Goal: Task Accomplishment & Management: Manage account settings

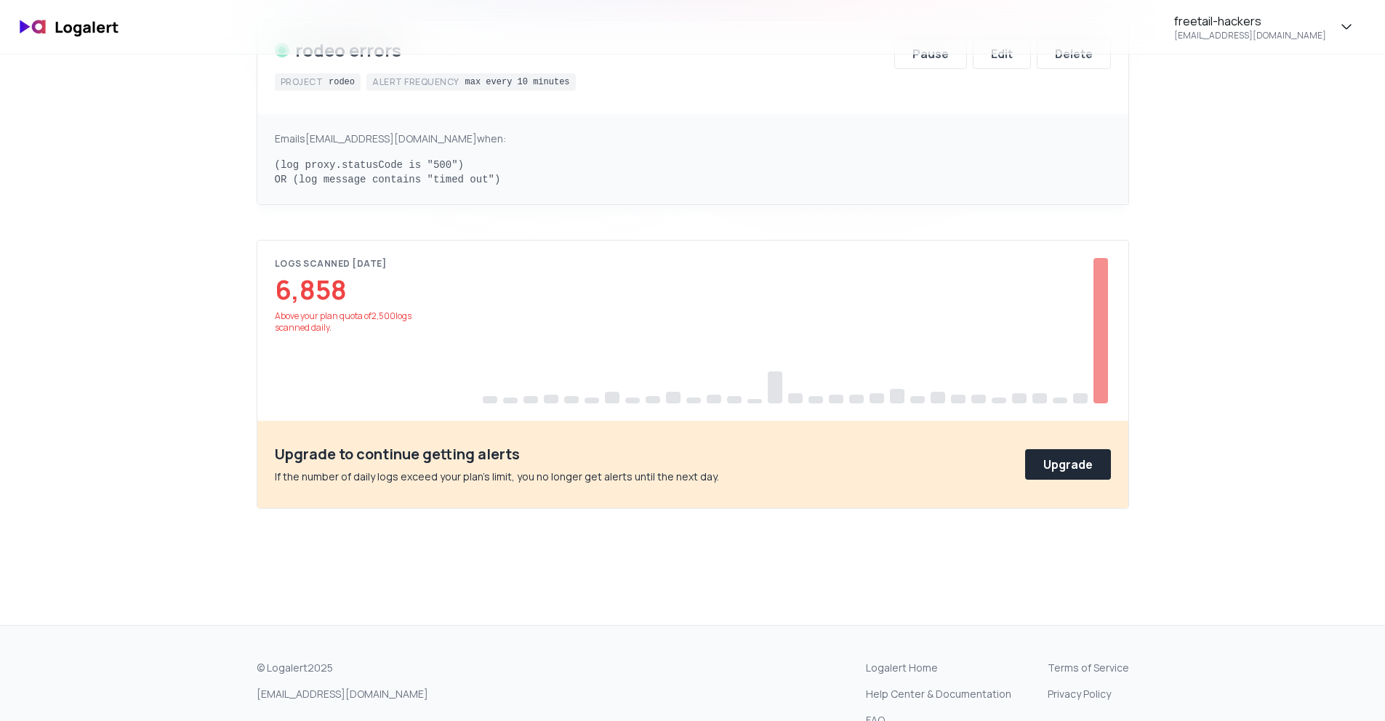
scroll to position [262, 0]
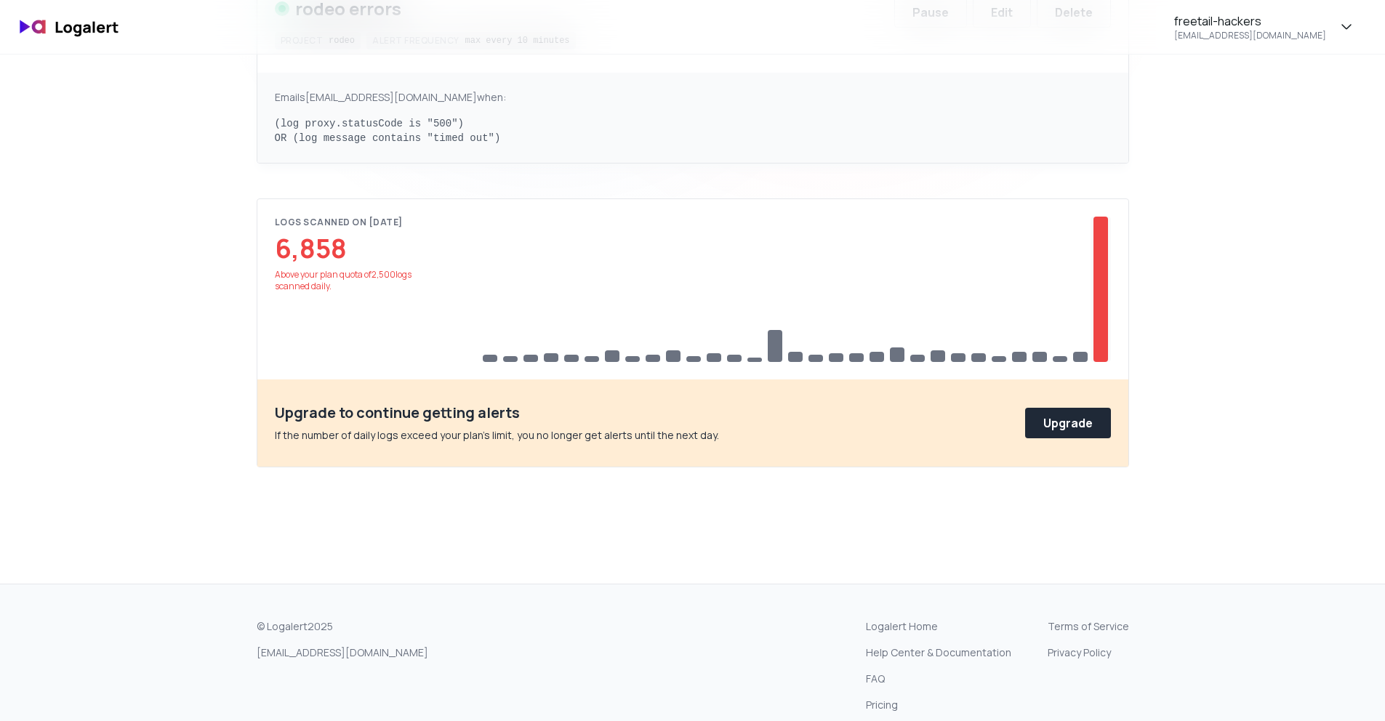
click at [1102, 248] on div at bounding box center [1100, 289] width 15 height 145
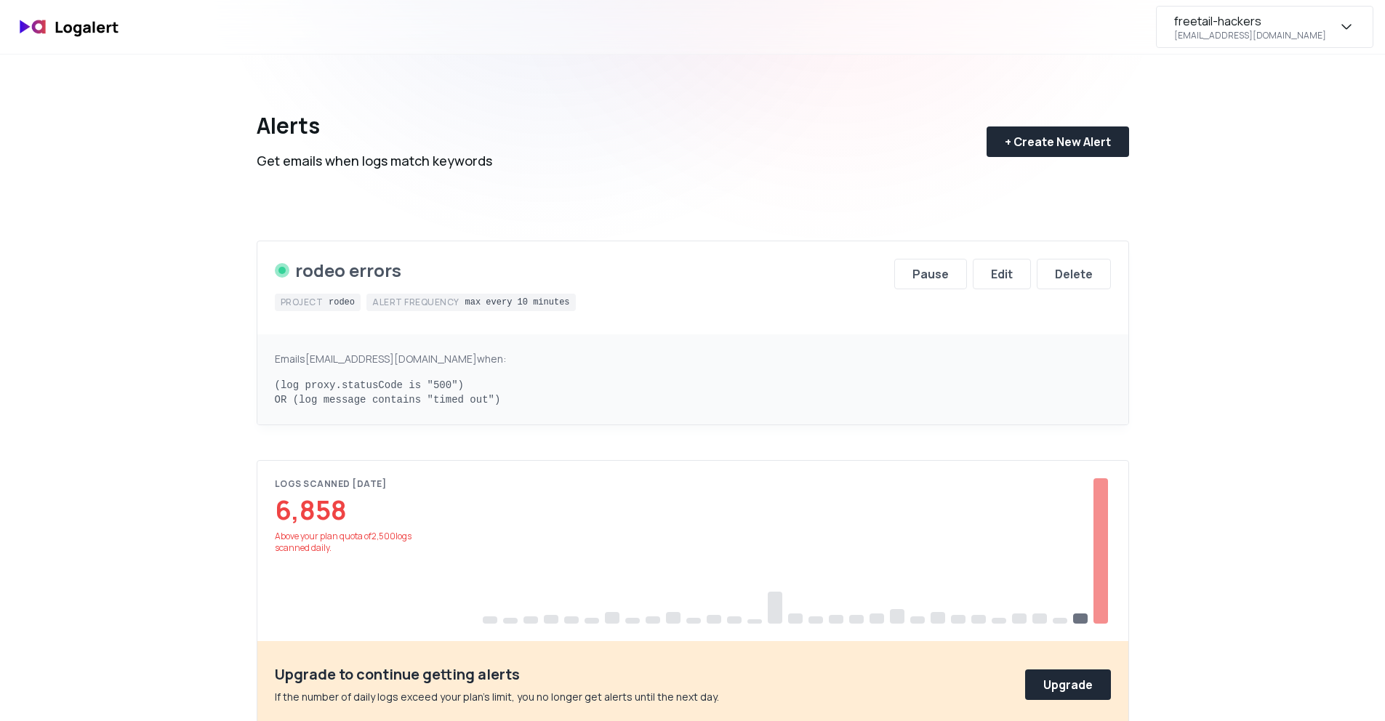
click at [1358, 26] on div "freetail-hackers tech@freetailhackers.com" at bounding box center [1264, 27] width 217 height 42
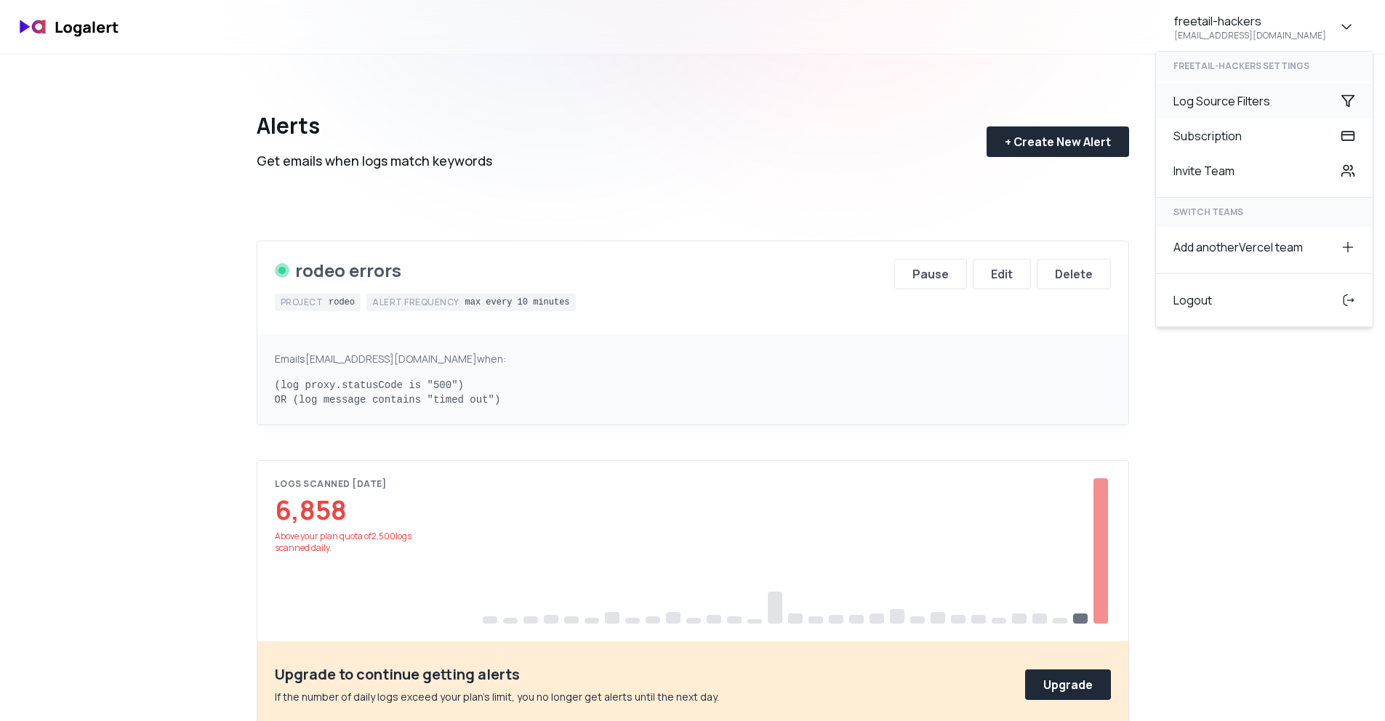
click at [1193, 105] on div "Log Source Filters" at bounding box center [1264, 101] width 217 height 35
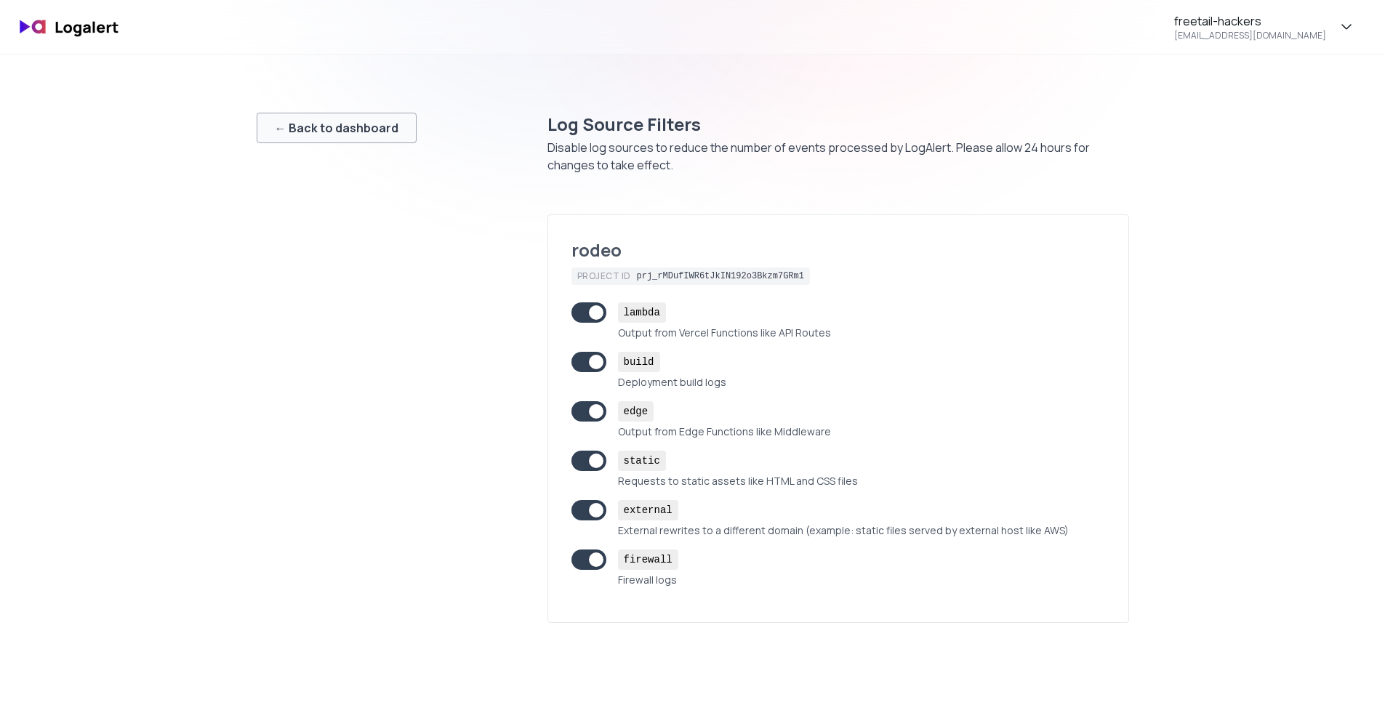
click at [361, 126] on div "← Back to dashboard" at bounding box center [337, 127] width 124 height 17
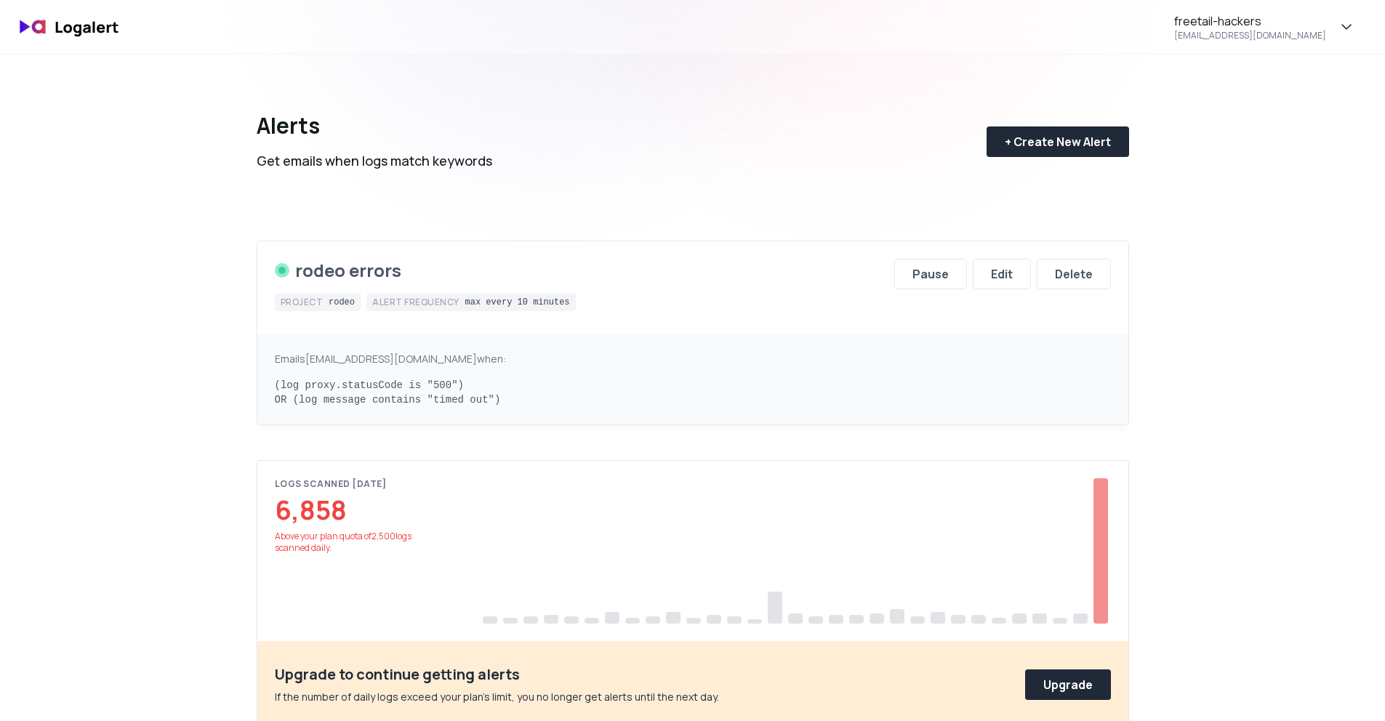
click at [1268, 81] on div "freetail-hackers tech@freetailhackers.com Alerts Get emails when logs match key…" at bounding box center [692, 603] width 1385 height 1206
click at [1292, 39] on div "tech@freetailhackers.com" at bounding box center [1250, 36] width 152 height 12
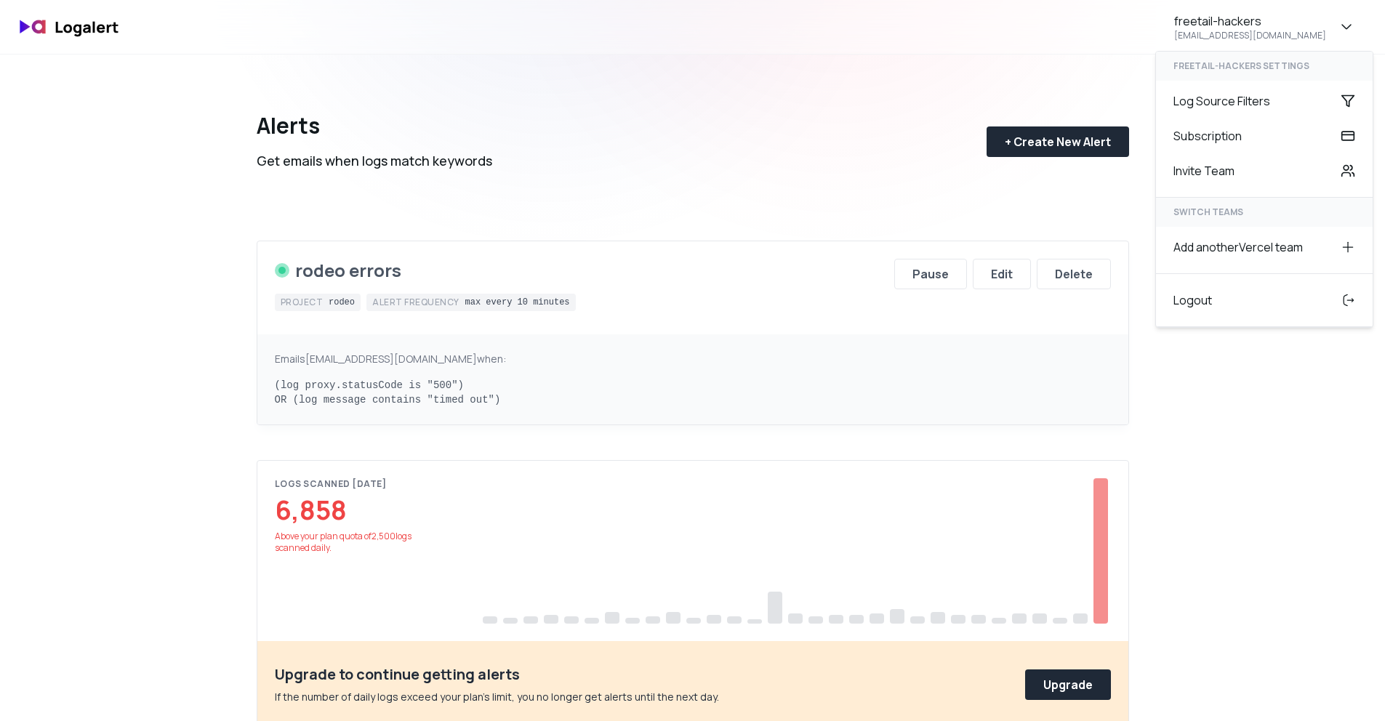
click at [496, 114] on div "Alerts Get emails when logs match keywords + Create New Alert" at bounding box center [693, 130] width 872 height 151
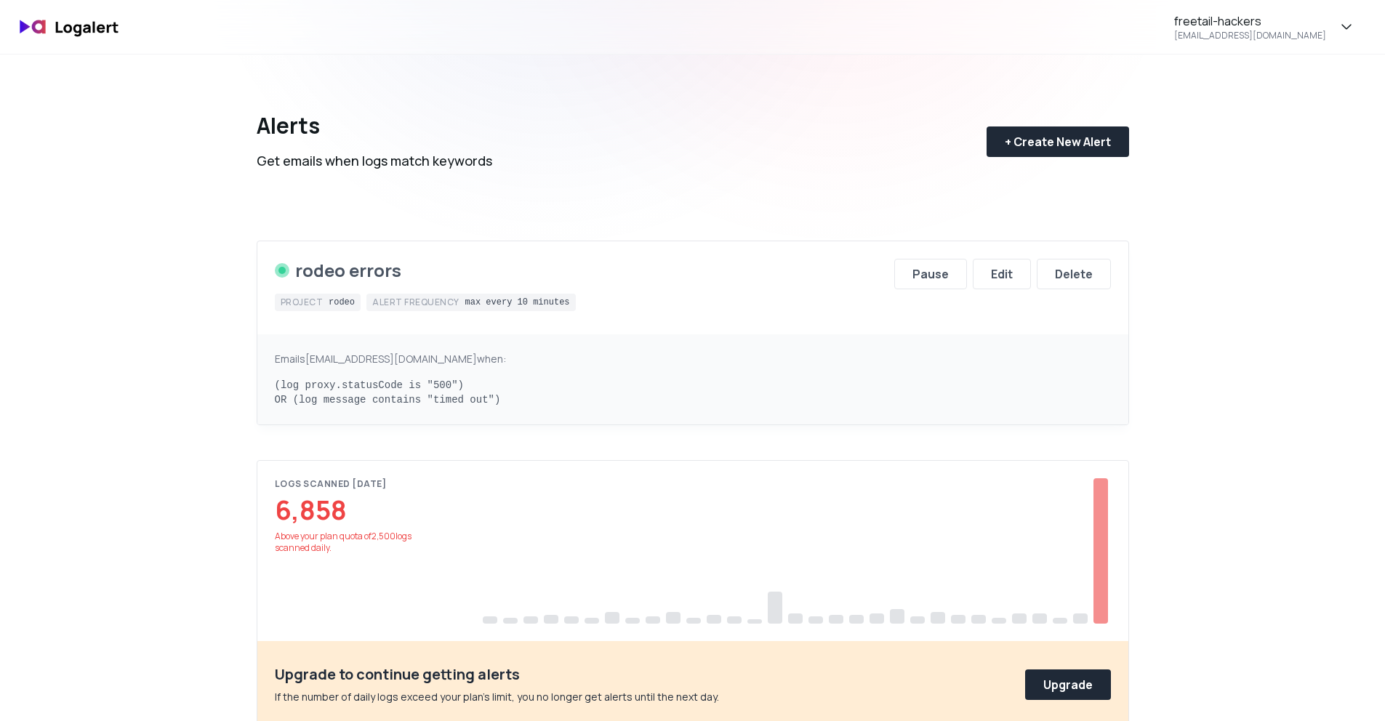
click at [24, 30] on img at bounding box center [70, 27] width 116 height 34
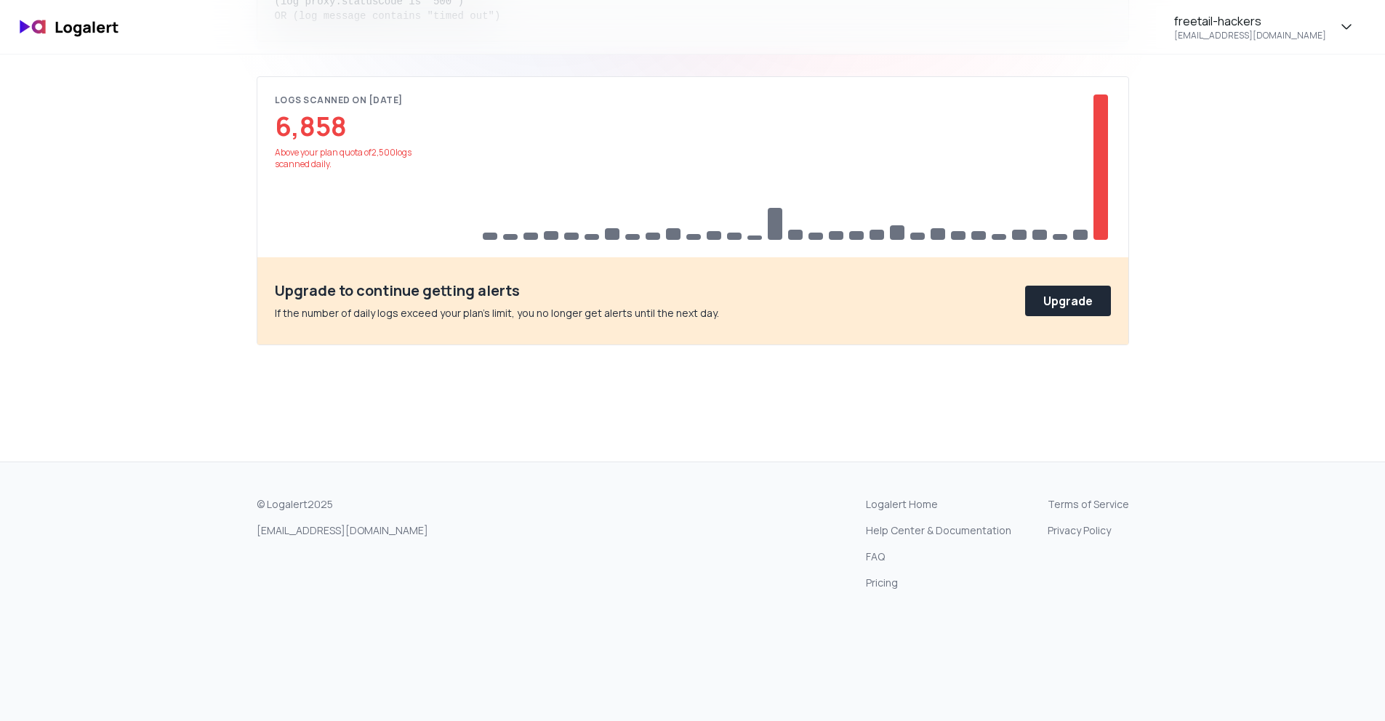
scroll to position [376, 0]
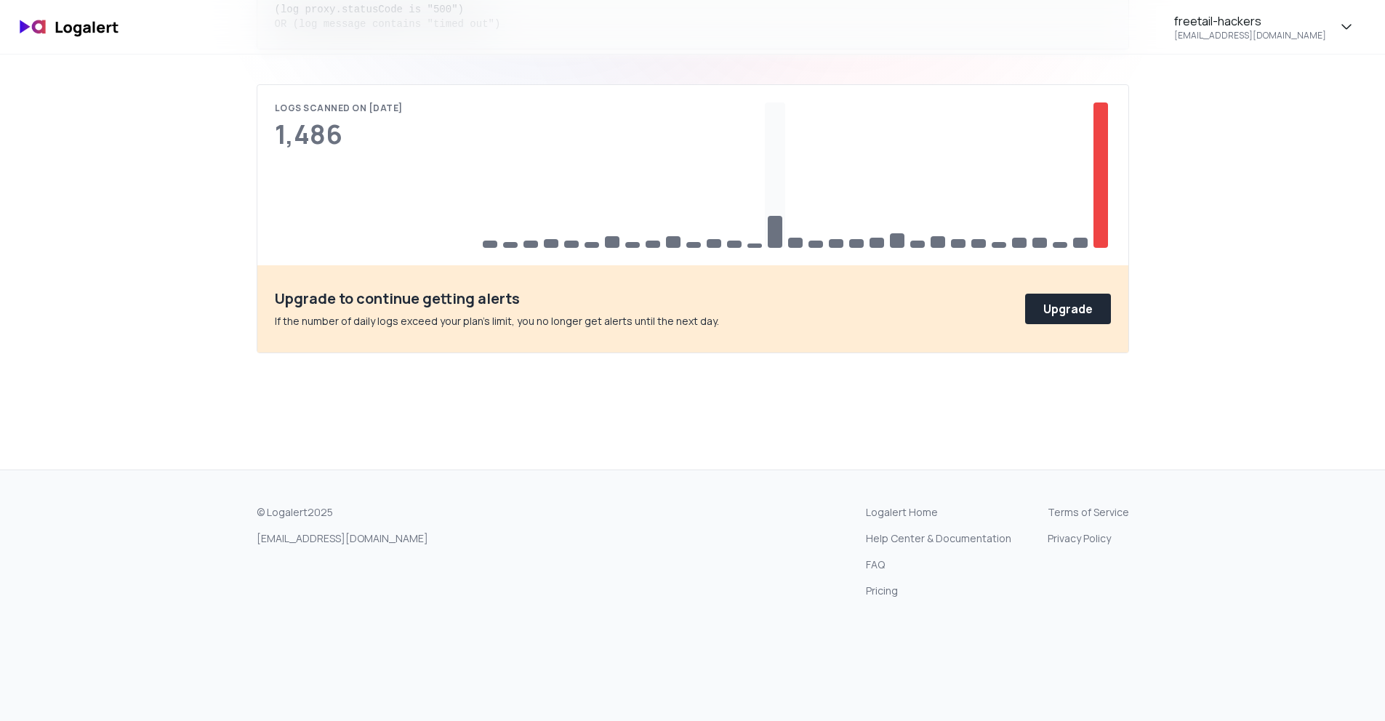
click at [779, 213] on div at bounding box center [775, 174] width 20 height 145
click at [776, 213] on div at bounding box center [775, 174] width 20 height 145
click at [1089, 203] on div at bounding box center [1080, 174] width 20 height 145
click at [1093, 222] on div at bounding box center [1100, 174] width 15 height 145
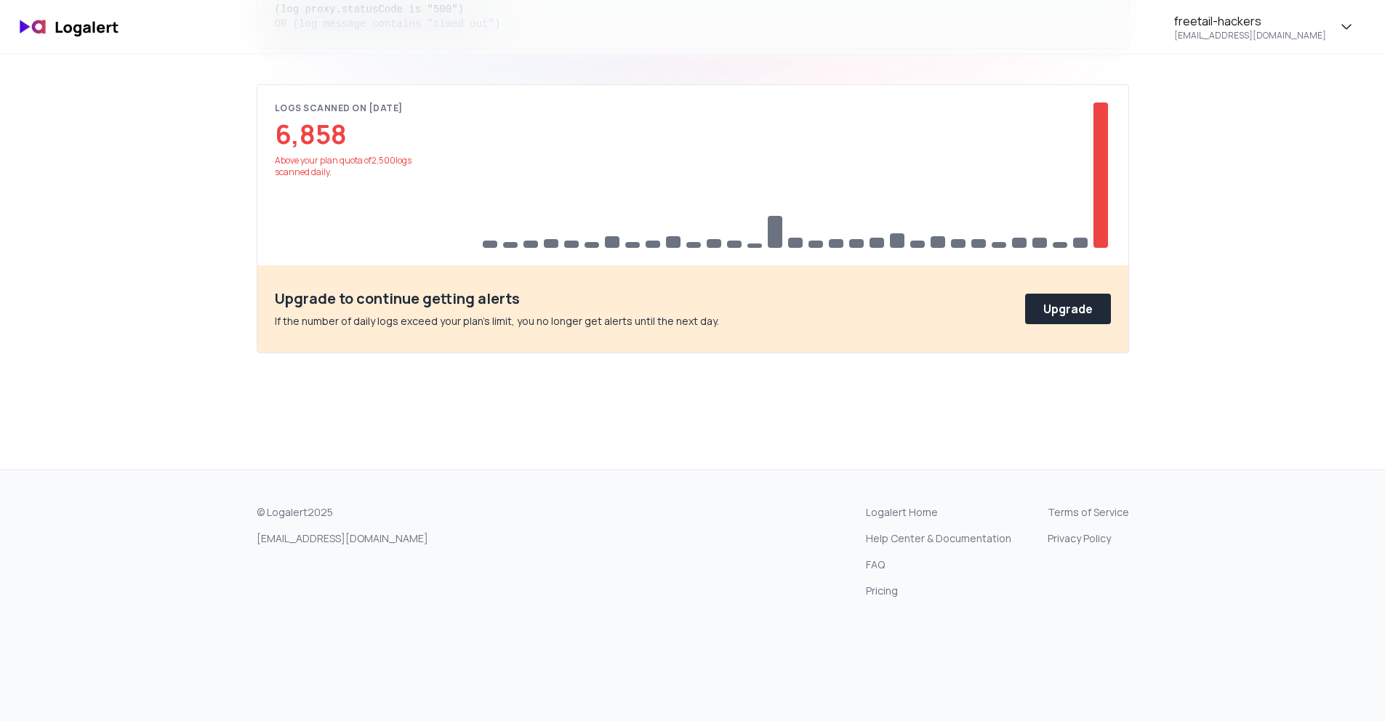
click at [1093, 222] on div at bounding box center [1100, 174] width 15 height 145
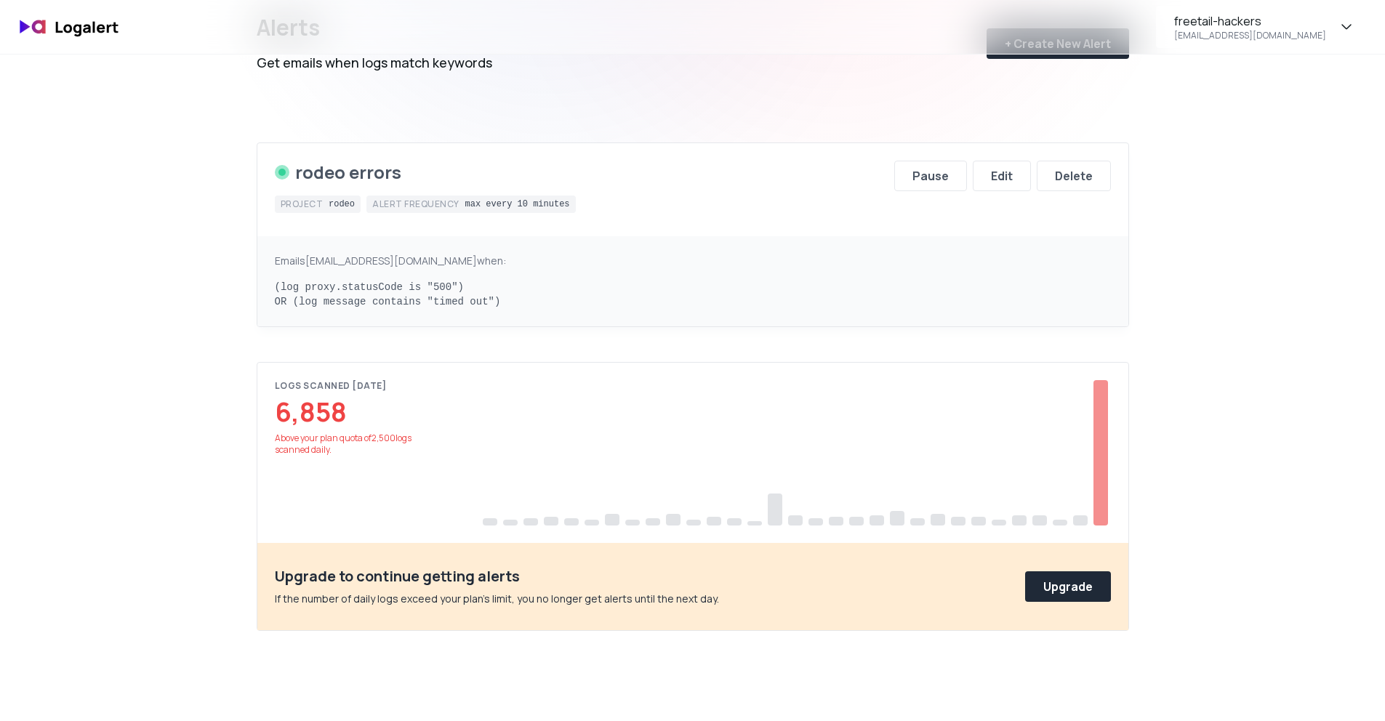
scroll to position [0, 0]
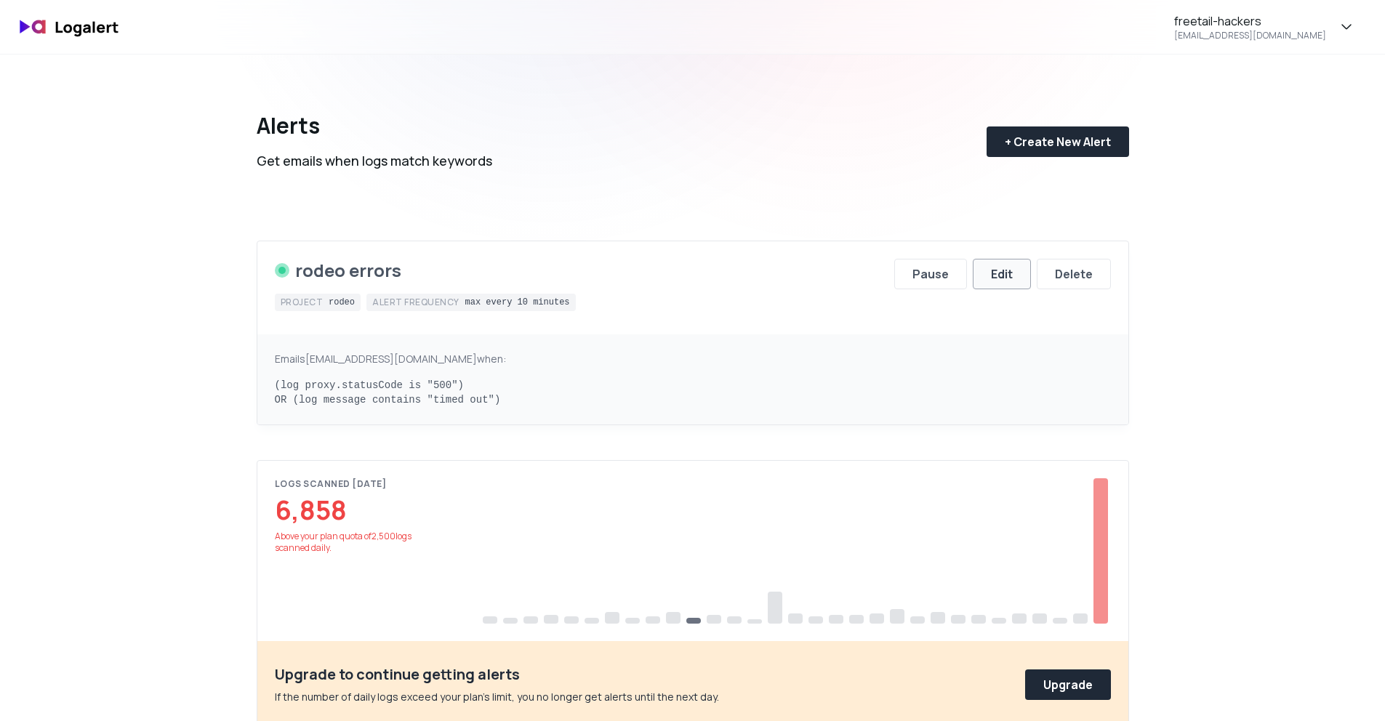
click at [1022, 279] on button "Edit" at bounding box center [1001, 274] width 58 height 31
click at [354, 271] on div "rodeo errors" at bounding box center [348, 270] width 106 height 23
